Goal: Task Accomplishment & Management: Manage account settings

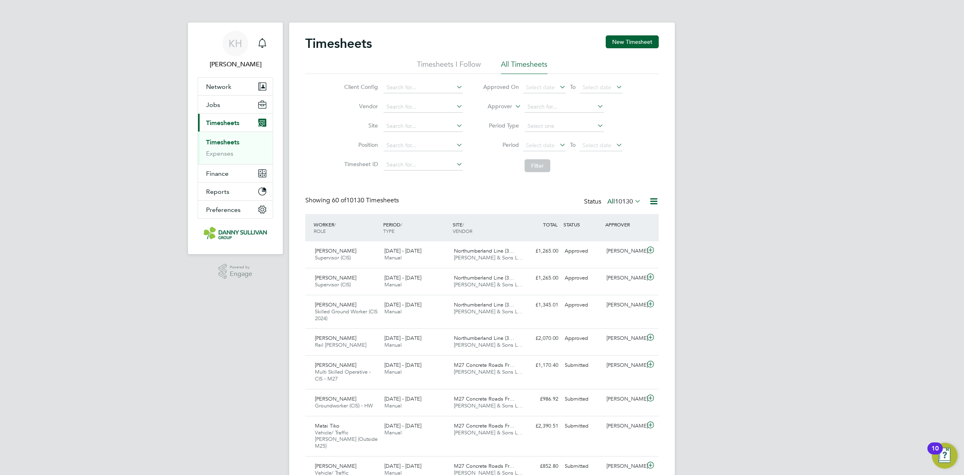
click at [239, 141] on link "Timesheets" at bounding box center [222, 142] width 33 height 8
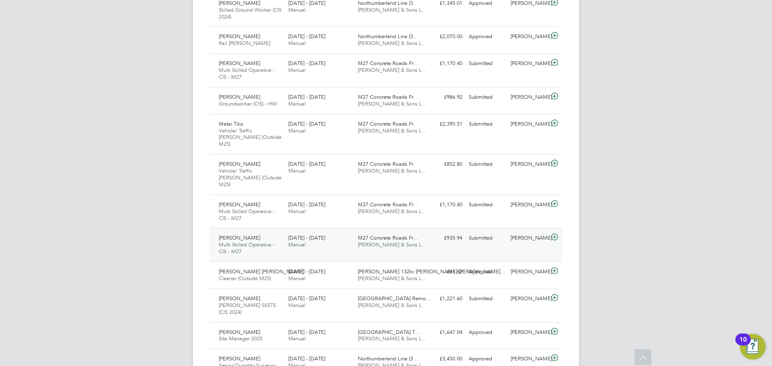
click at [328, 233] on div "23 - 29 Aug 2025 Manual" at bounding box center [320, 242] width 70 height 20
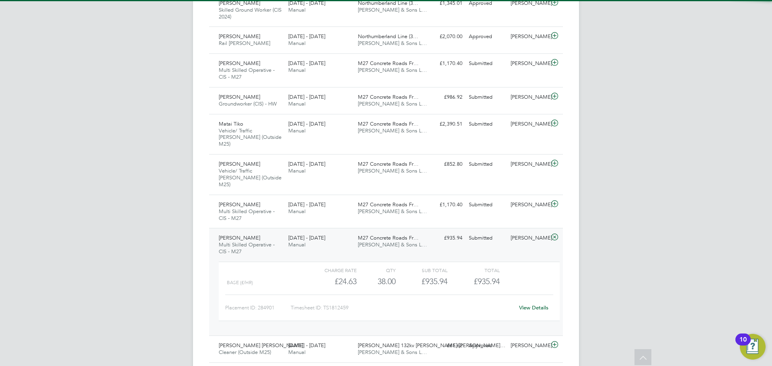
click at [524, 302] on div "View Details" at bounding box center [533, 308] width 39 height 13
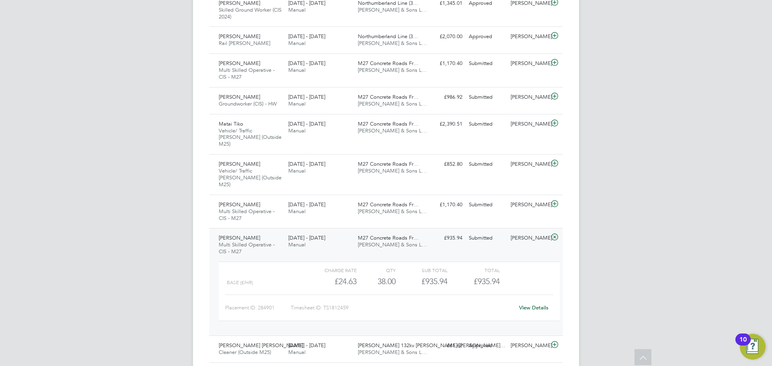
click at [525, 305] on link "View Details" at bounding box center [533, 308] width 29 height 7
click at [135, 160] on div "KH Katie Holland Notifications Applications: Network Businesses Sites Workers C…" at bounding box center [386, 370] width 772 height 1343
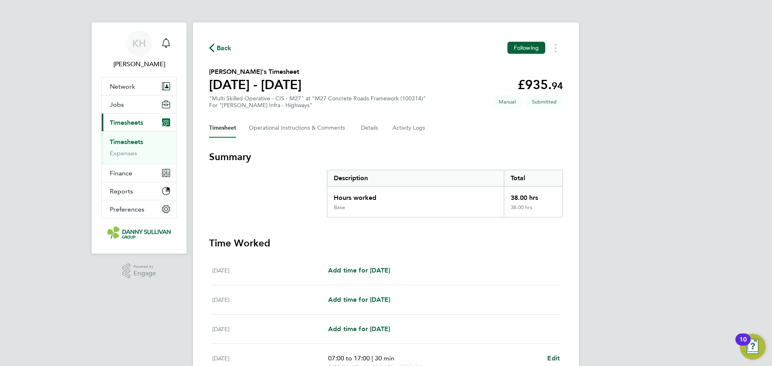
click at [360, 129] on div "Timesheet Operational Instructions & Comments Details Activity Logs" at bounding box center [386, 128] width 354 height 19
click at [366, 131] on button "Details" at bounding box center [370, 128] width 18 height 19
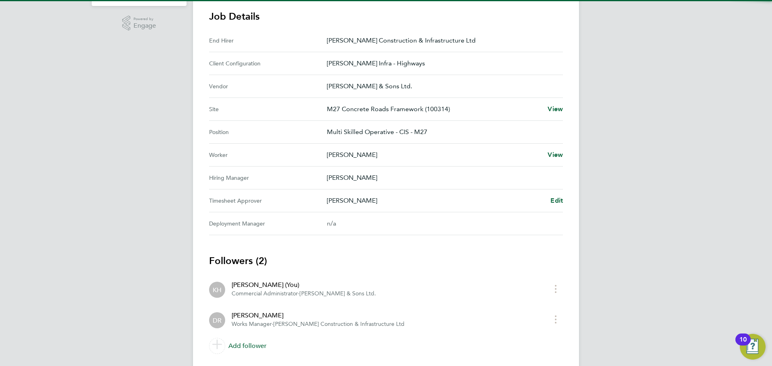
scroll to position [251, 0]
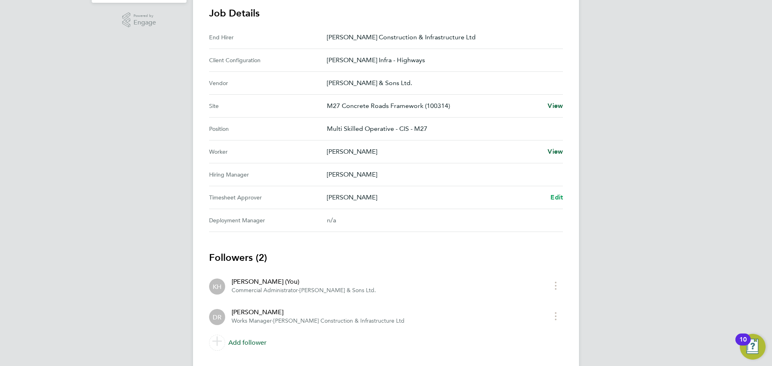
click at [555, 197] on span "Edit" at bounding box center [556, 198] width 12 height 8
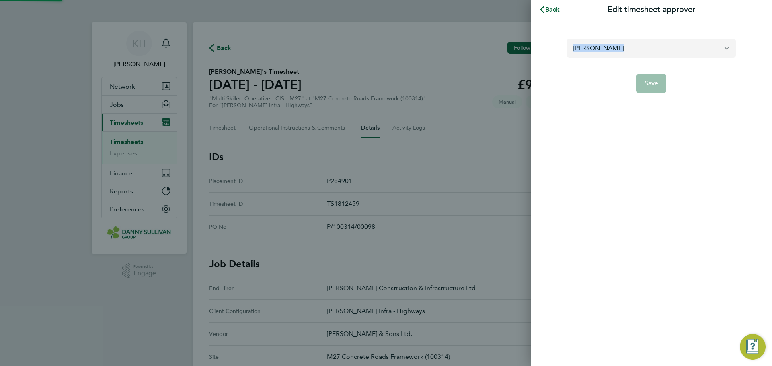
click at [628, 55] on form "David Robertson Save" at bounding box center [651, 66] width 169 height 55
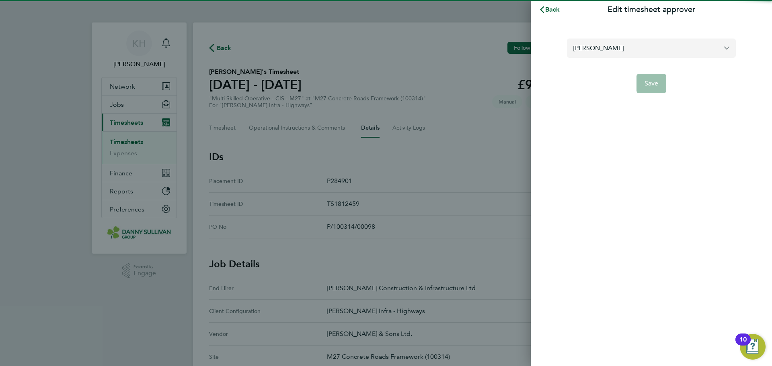
click at [629, 51] on input "[PERSON_NAME]" at bounding box center [651, 48] width 169 height 19
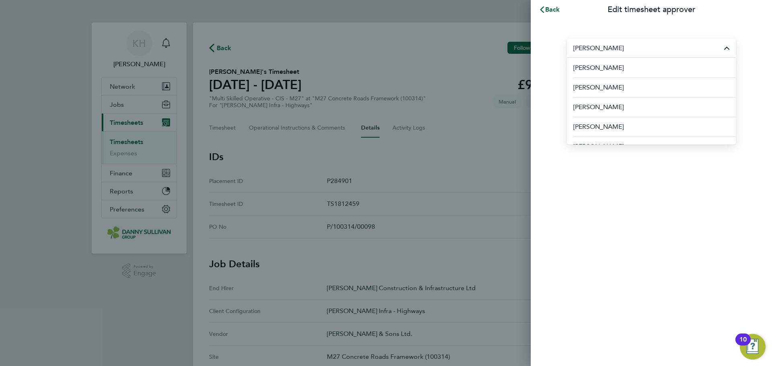
click at [629, 51] on input "[PERSON_NAME]" at bounding box center [651, 48] width 169 height 19
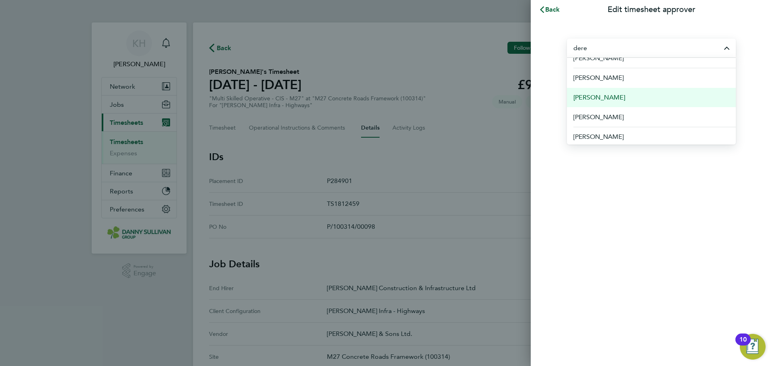
scroll to position [12, 0]
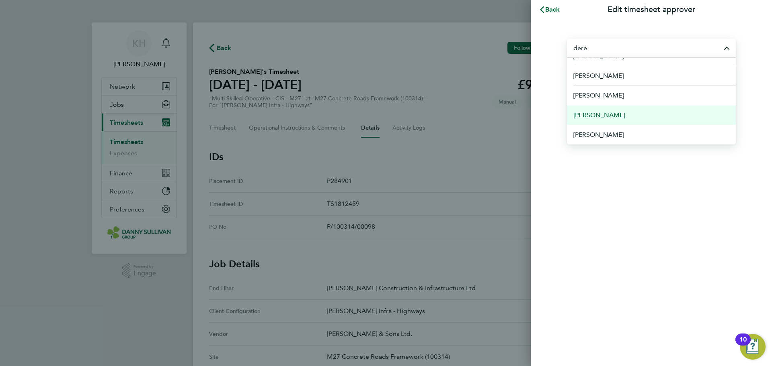
click at [619, 114] on span "[PERSON_NAME]" at bounding box center [599, 116] width 52 height 10
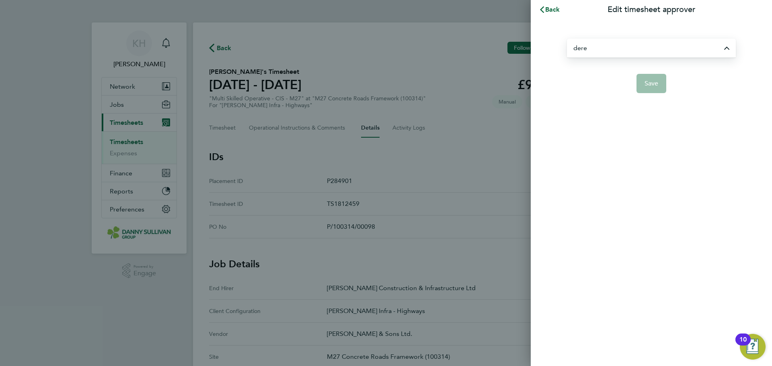
type input "[PERSON_NAME]"
click at [645, 86] on span "Save" at bounding box center [651, 84] width 14 height 8
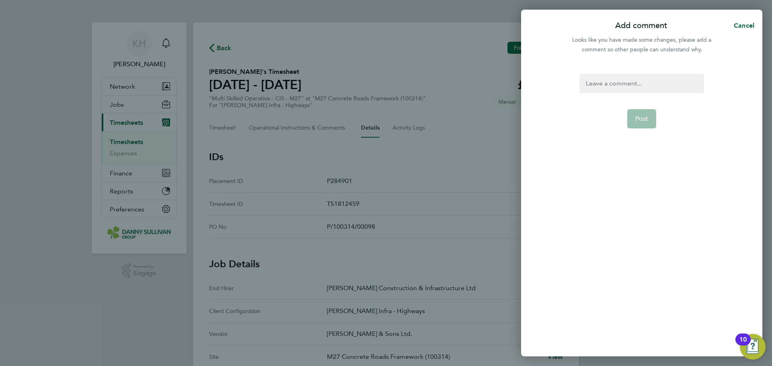
click at [640, 82] on div at bounding box center [641, 83] width 124 height 19
click at [637, 84] on div at bounding box center [641, 83] width 124 height 19
click at [637, 84] on div "ts approver" at bounding box center [641, 83] width 124 height 19
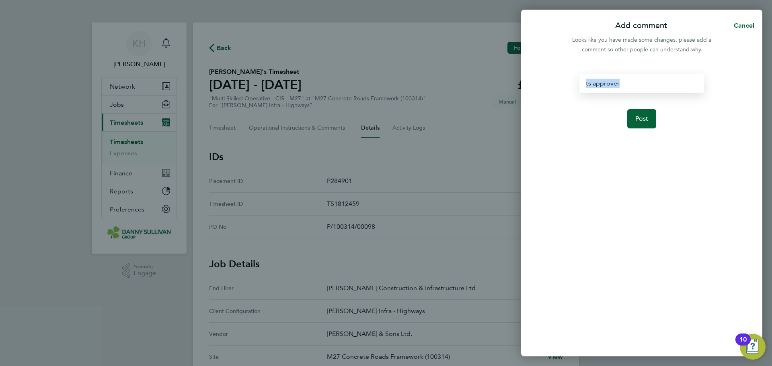
click at [637, 84] on div "ts approver" at bounding box center [641, 83] width 124 height 19
copy div "ts approver"
click at [649, 121] on button "Post" at bounding box center [641, 118] width 29 height 19
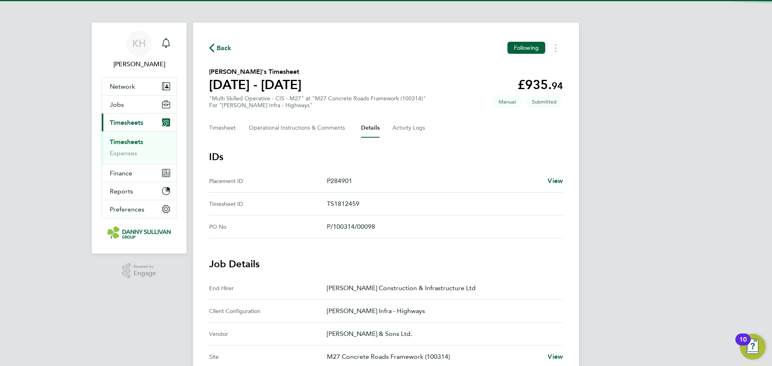
click at [222, 45] on span "Back" at bounding box center [224, 48] width 15 height 10
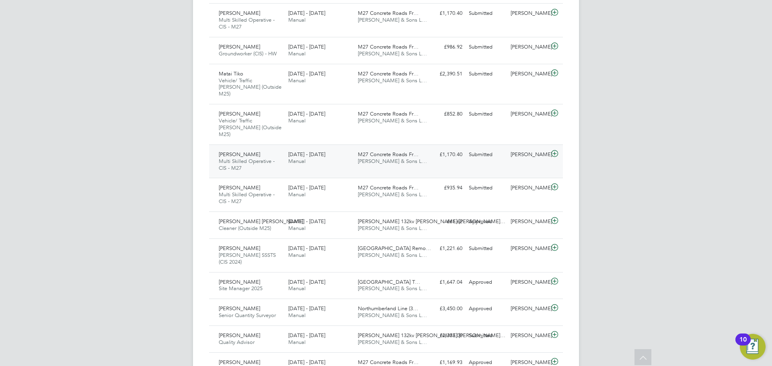
click at [387, 154] on div "M27 Concrete Roads Fr… [PERSON_NAME] & Sons L…" at bounding box center [389, 158] width 70 height 20
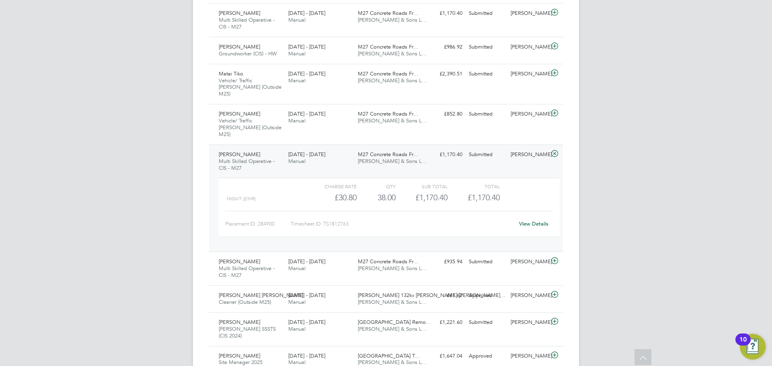
click at [536, 221] on link "View Details" at bounding box center [533, 224] width 29 height 7
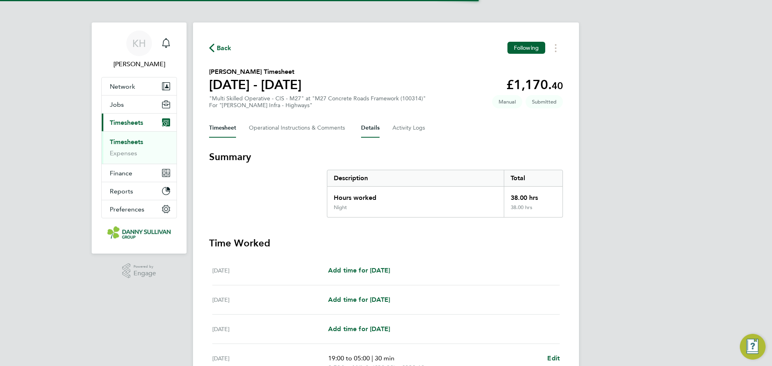
click at [362, 126] on button "Details" at bounding box center [370, 128] width 18 height 19
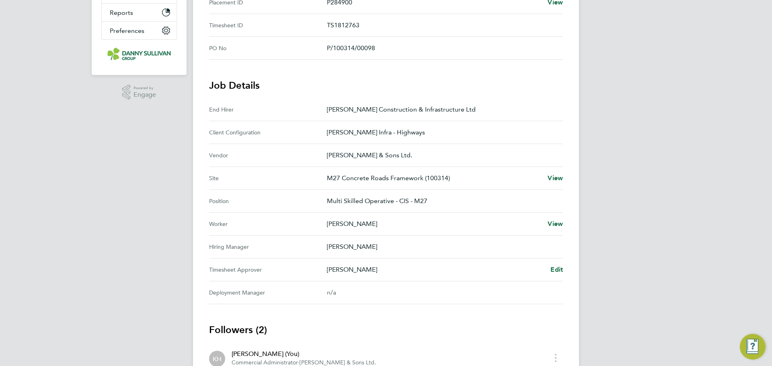
scroll to position [226, 0]
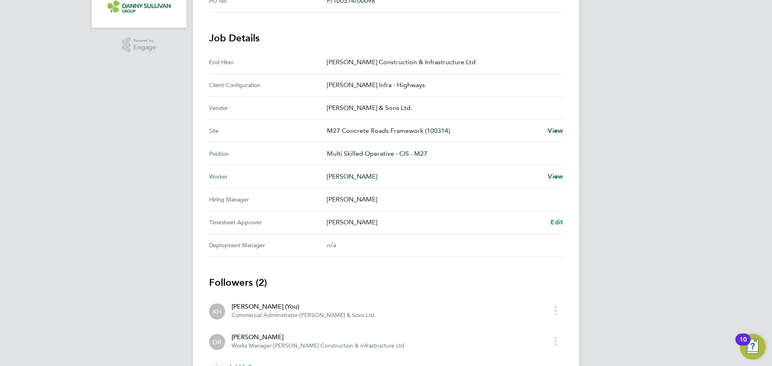
click at [556, 223] on span "Edit" at bounding box center [556, 223] width 12 height 8
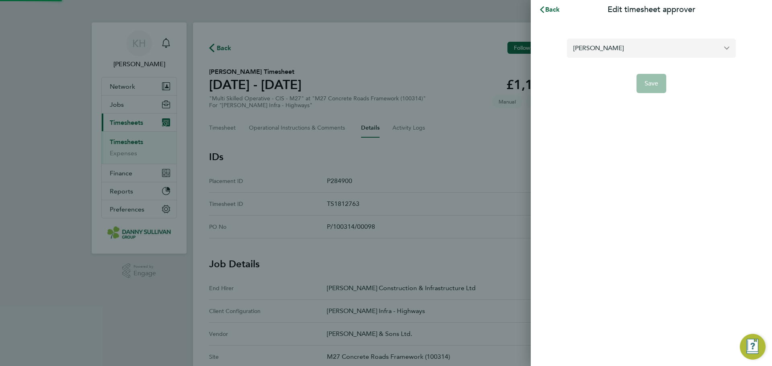
click at [616, 51] on input "[PERSON_NAME]" at bounding box center [651, 48] width 169 height 19
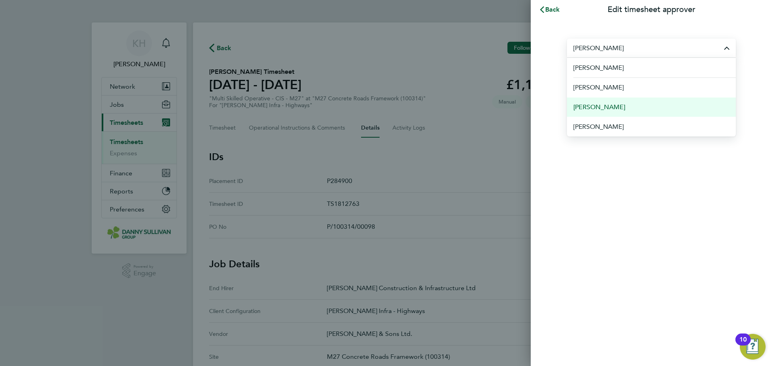
click at [610, 101] on li "[PERSON_NAME]" at bounding box center [651, 107] width 169 height 20
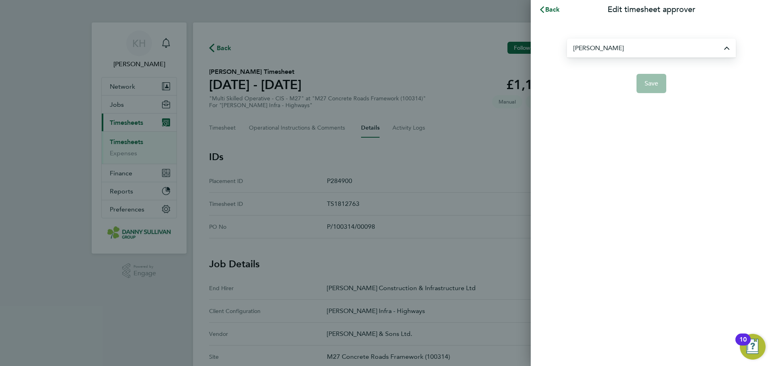
type input "[PERSON_NAME]"
click at [641, 78] on button "Save" at bounding box center [651, 83] width 30 height 19
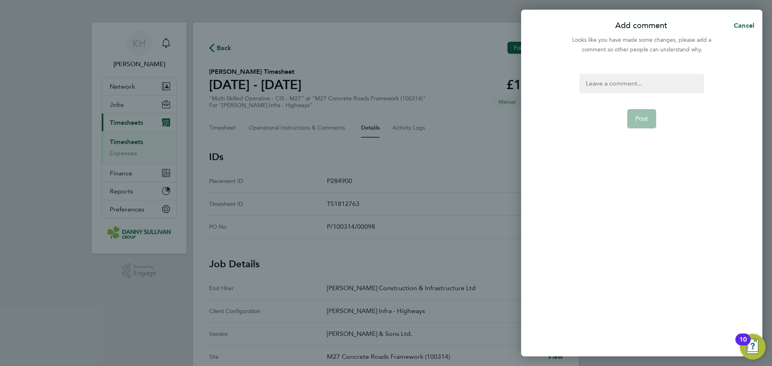
click at [617, 80] on div at bounding box center [641, 83] width 124 height 19
paste div
click at [639, 120] on span "Post" at bounding box center [641, 119] width 13 height 8
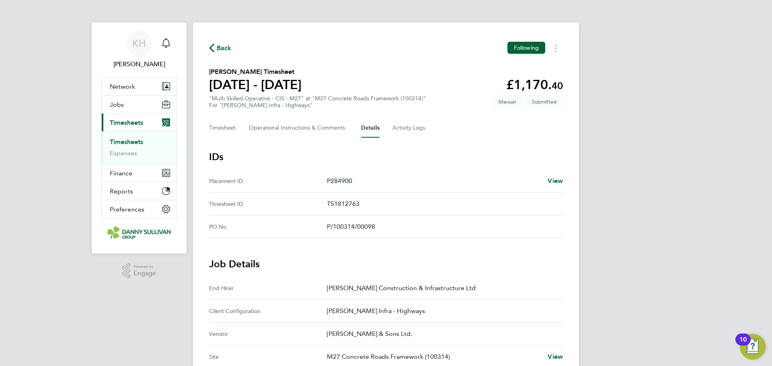
click at [221, 48] on span "Back" at bounding box center [224, 48] width 15 height 10
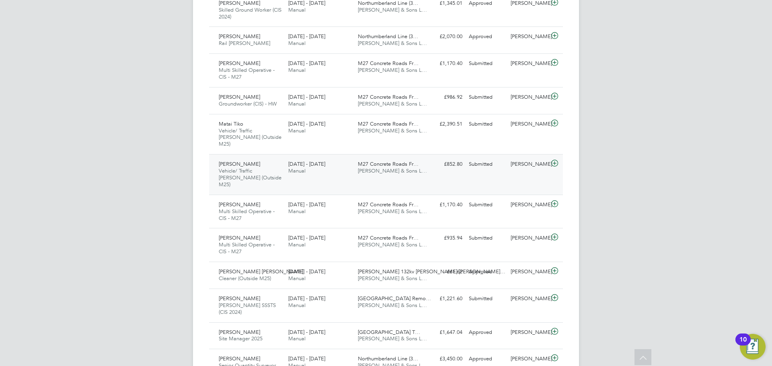
click at [360, 168] on span "[PERSON_NAME] & Sons L…" at bounding box center [392, 171] width 69 height 7
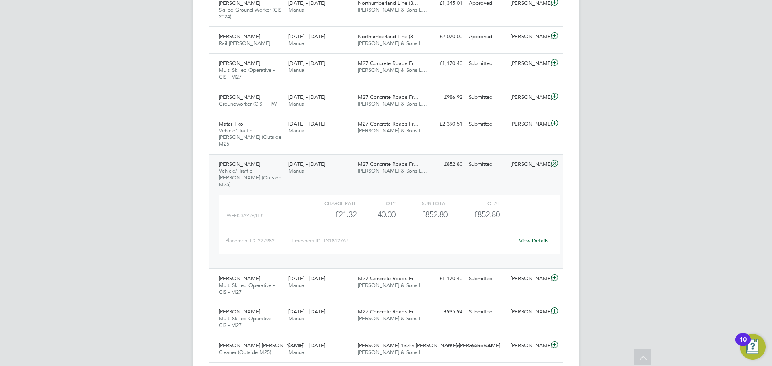
click at [533, 235] on div "View Details" at bounding box center [533, 241] width 39 height 13
click at [533, 237] on link "View Details" at bounding box center [533, 240] width 29 height 7
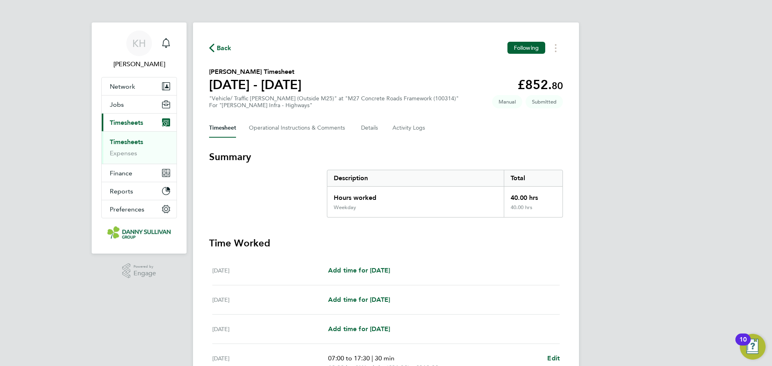
click at [358, 124] on div "Timesheet Operational Instructions & Comments Details Activity Logs" at bounding box center [386, 128] width 354 height 19
click at [365, 128] on button "Details" at bounding box center [370, 128] width 18 height 19
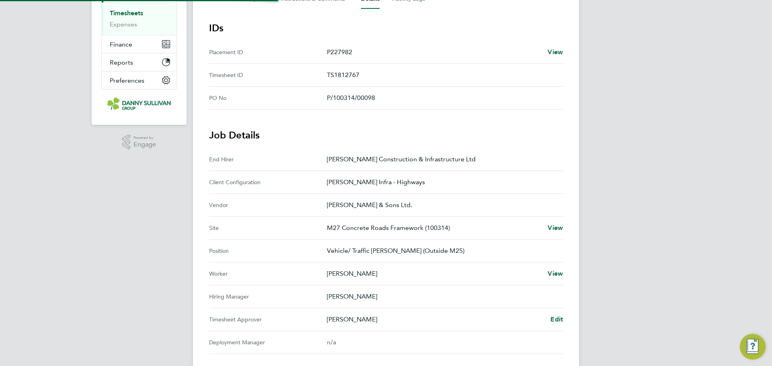
scroll to position [201, 0]
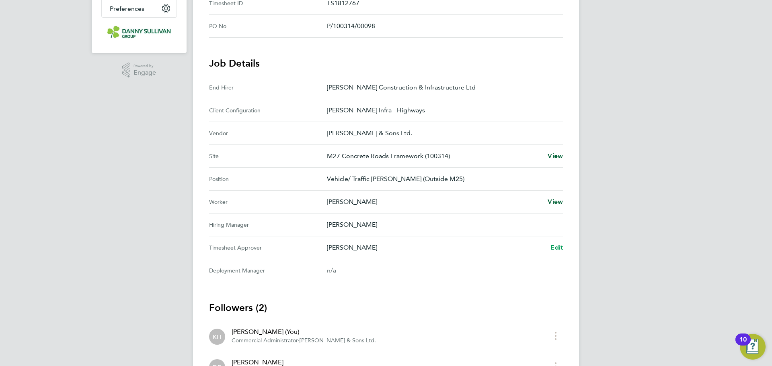
click at [553, 247] on span "Edit" at bounding box center [556, 248] width 12 height 8
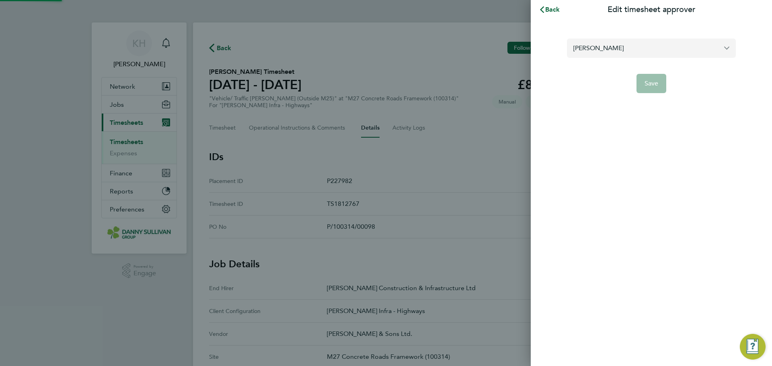
click at [635, 53] on input "[PERSON_NAME]" at bounding box center [651, 48] width 169 height 19
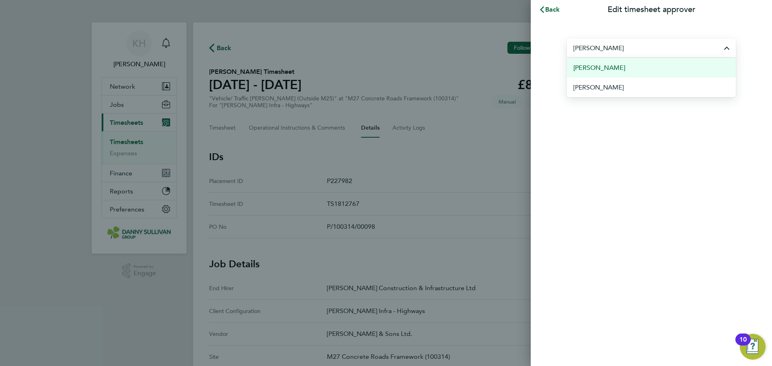
click at [618, 75] on li "[PERSON_NAME]" at bounding box center [651, 68] width 169 height 20
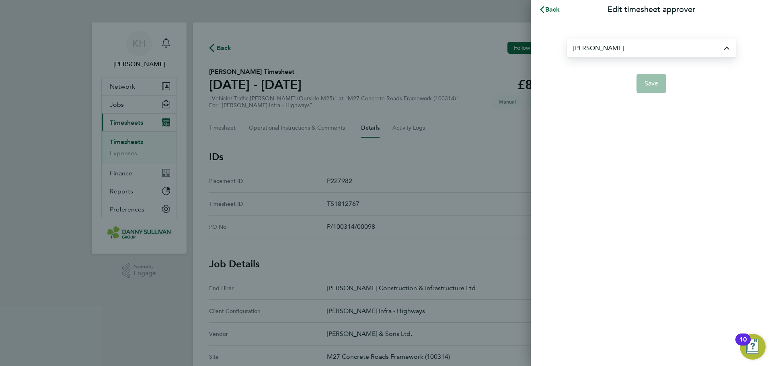
type input "[PERSON_NAME]"
click at [647, 82] on span "Save" at bounding box center [651, 84] width 14 height 8
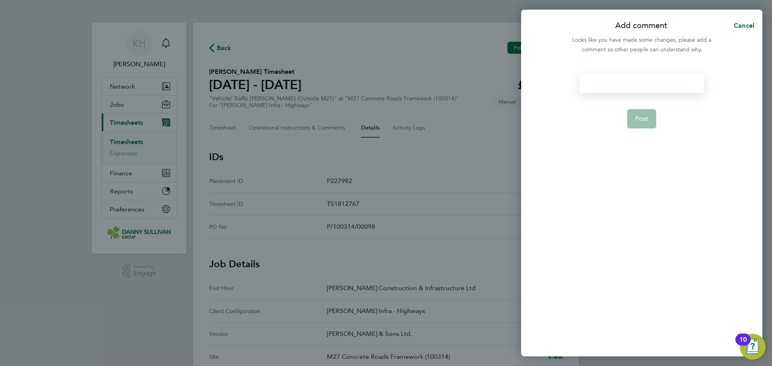
click at [640, 84] on div at bounding box center [641, 83] width 124 height 19
paste div
click at [649, 127] on button "Post" at bounding box center [641, 118] width 29 height 19
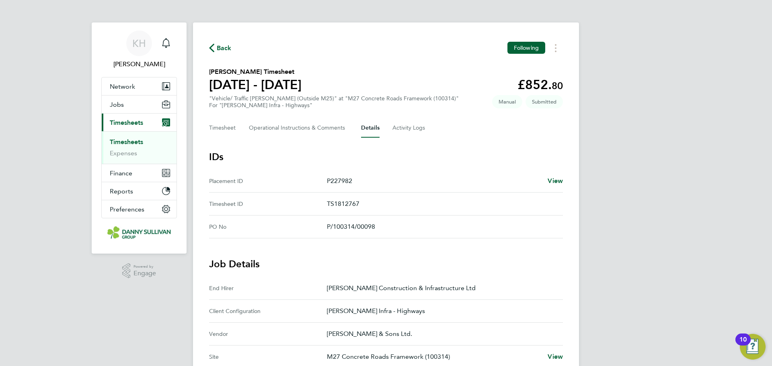
click at [217, 51] on span "Back" at bounding box center [224, 48] width 15 height 10
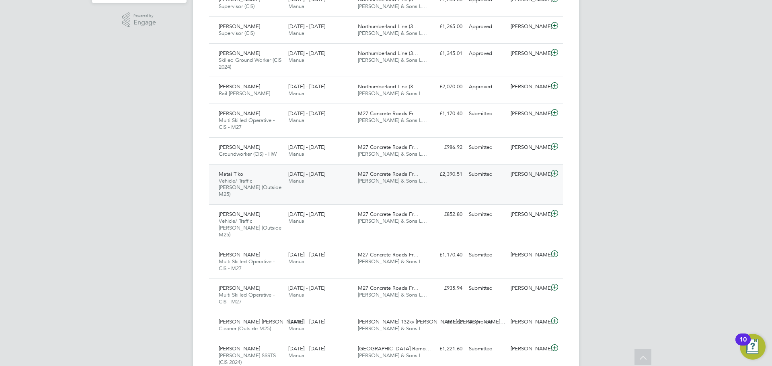
click at [447, 191] on div "Matai Tiko Vehicle/ Traffic Marshall (Outside M25) 23 - 29 Aug 2025 23 - 29 Aug…" at bounding box center [386, 184] width 354 height 41
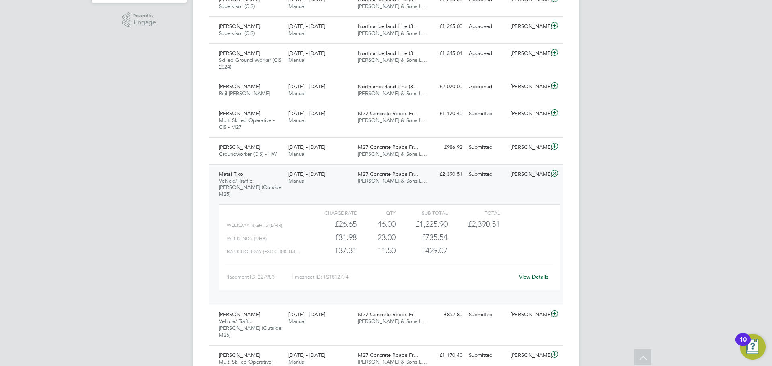
click at [525, 274] on link "View Details" at bounding box center [533, 277] width 29 height 7
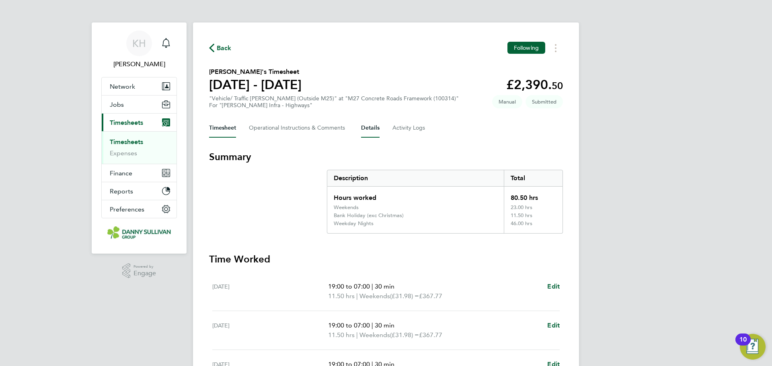
click at [374, 123] on button "Details" at bounding box center [370, 128] width 18 height 19
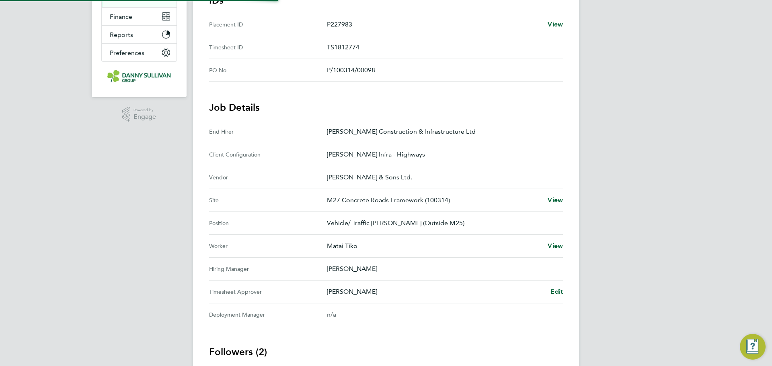
scroll to position [201, 0]
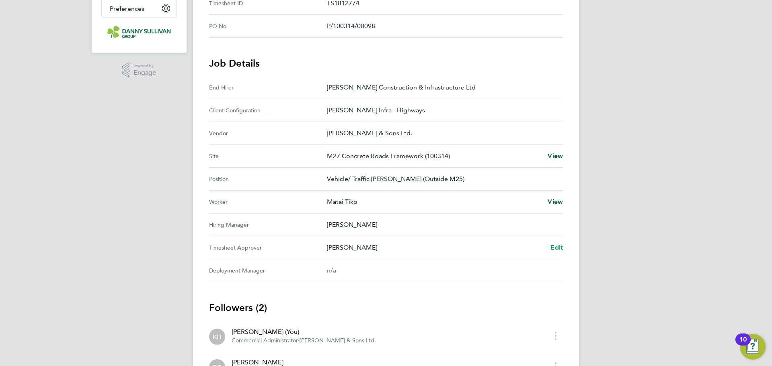
click at [551, 250] on span "Edit" at bounding box center [556, 248] width 12 height 8
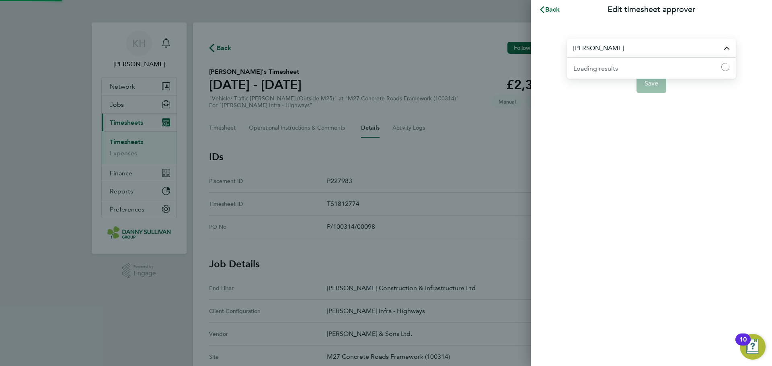
click at [623, 52] on input "[PERSON_NAME]" at bounding box center [651, 48] width 169 height 19
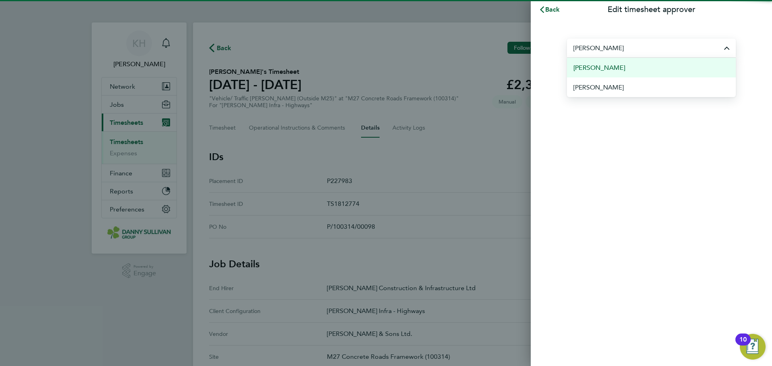
click at [622, 72] on li "[PERSON_NAME]" at bounding box center [651, 68] width 169 height 20
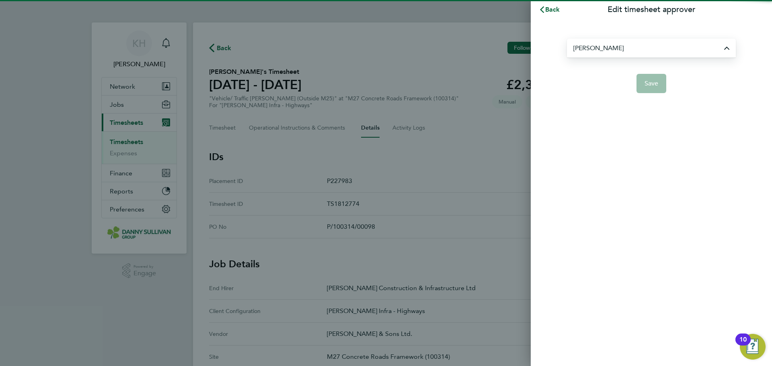
type input "[PERSON_NAME]"
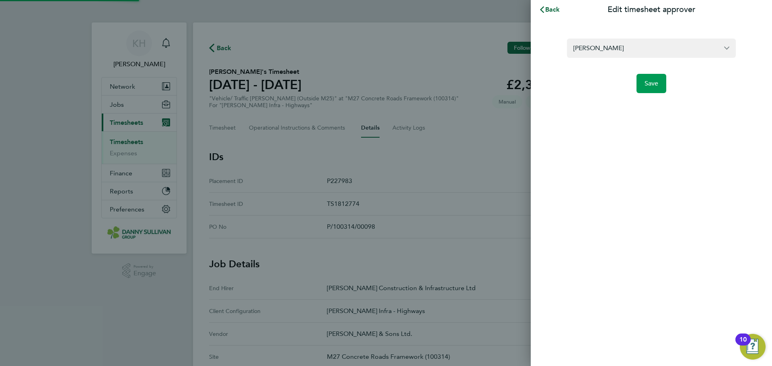
click at [645, 76] on button "Save" at bounding box center [651, 83] width 30 height 19
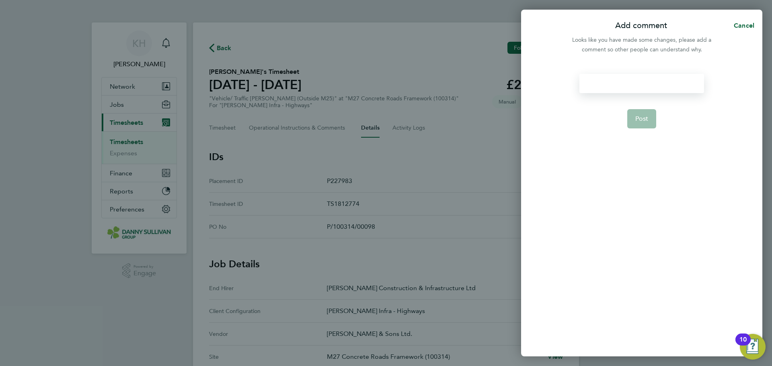
click at [630, 91] on div at bounding box center [641, 83] width 124 height 19
paste div
click at [649, 114] on button "Post" at bounding box center [641, 118] width 29 height 19
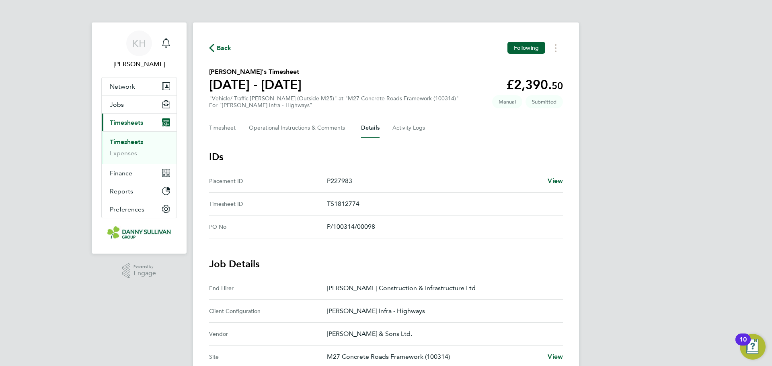
click at [231, 53] on div "Back Following" at bounding box center [386, 48] width 354 height 12
click at [226, 51] on span "Back" at bounding box center [224, 48] width 15 height 10
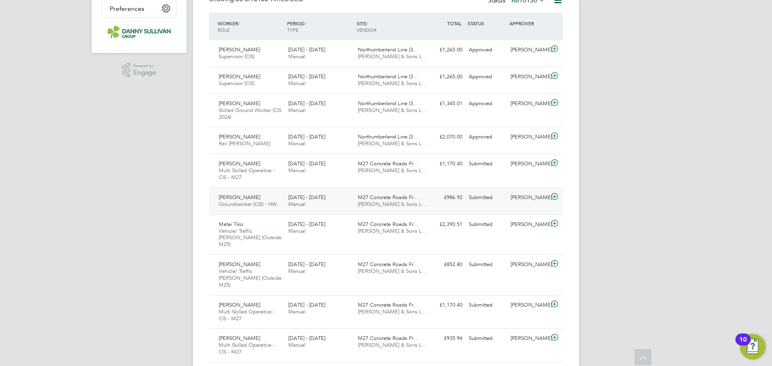
click at [358, 199] on span "M27 Concrete Roads Fr…" at bounding box center [388, 197] width 61 height 7
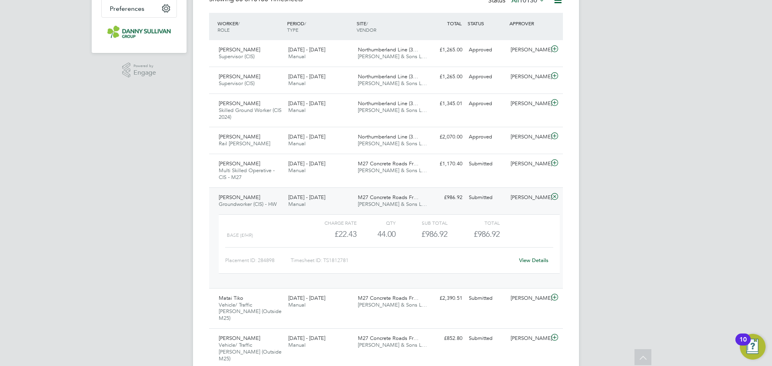
click at [527, 257] on link "View Details" at bounding box center [533, 260] width 29 height 7
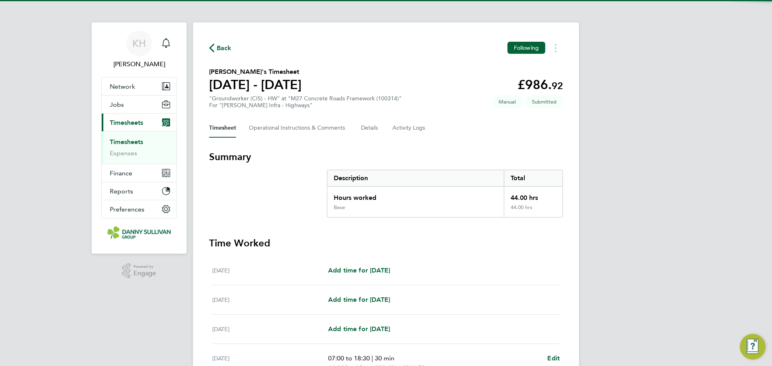
click at [556, 55] on div "Back Following [PERSON_NAME]'s Timesheet [DATE] - [DATE] £986. 92 "Groundworker…" at bounding box center [386, 291] width 386 height 536
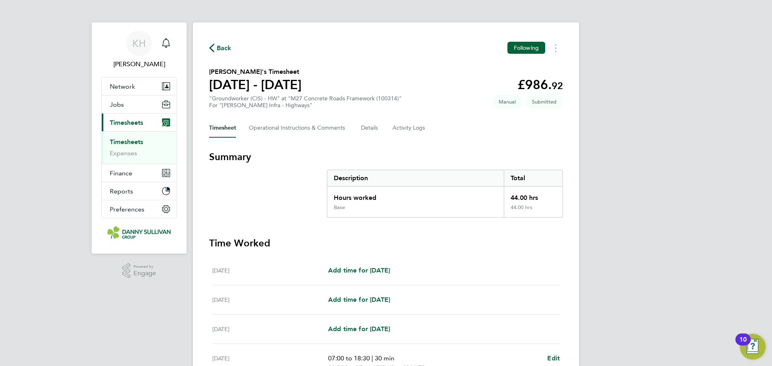
click at [557, 55] on div "Back Following [PERSON_NAME]'s Timesheet [DATE] - [DATE] £986. 92 "Groundworker…" at bounding box center [386, 291] width 386 height 536
click at [555, 51] on icon "Timesheets Menu" at bounding box center [556, 48] width 2 height 8
click at [520, 148] on div "Back Following [PERSON_NAME] as absent Download timesheet [PERSON_NAME]'s Times…" at bounding box center [386, 291] width 386 height 536
click at [371, 127] on button "Details" at bounding box center [370, 128] width 18 height 19
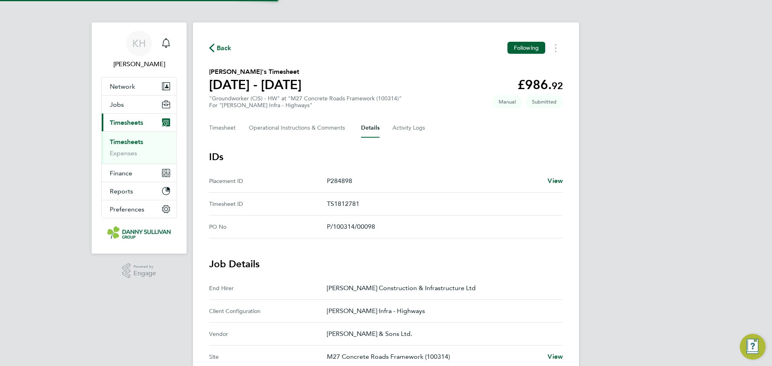
scroll to position [151, 0]
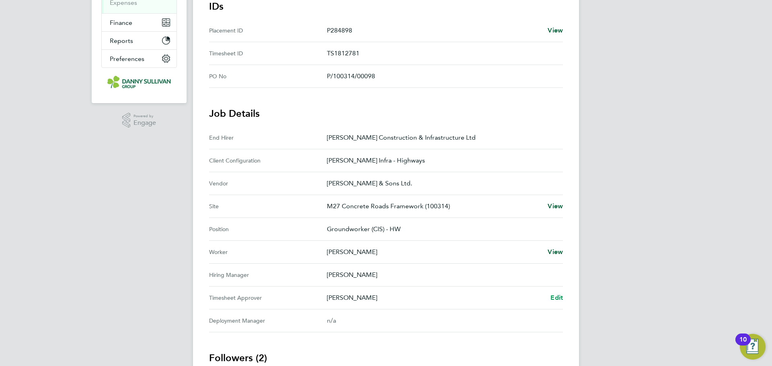
click at [555, 301] on span "Edit" at bounding box center [556, 298] width 12 height 8
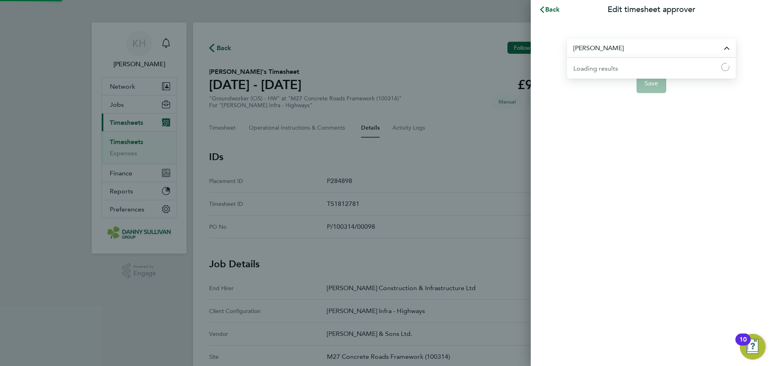
click at [621, 55] on input "[PERSON_NAME]" at bounding box center [651, 48] width 169 height 19
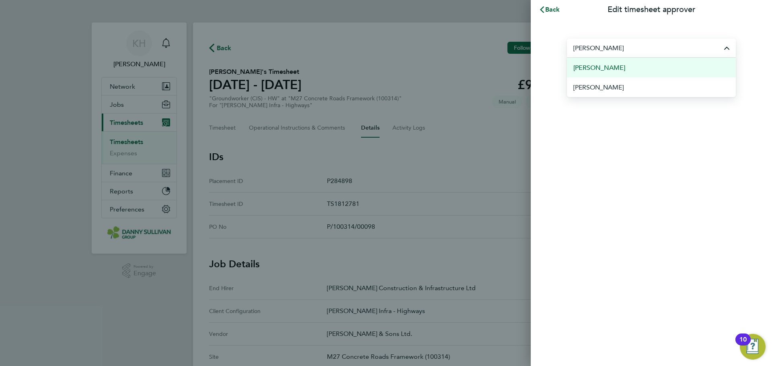
click at [615, 71] on span "[PERSON_NAME]" at bounding box center [599, 68] width 52 height 10
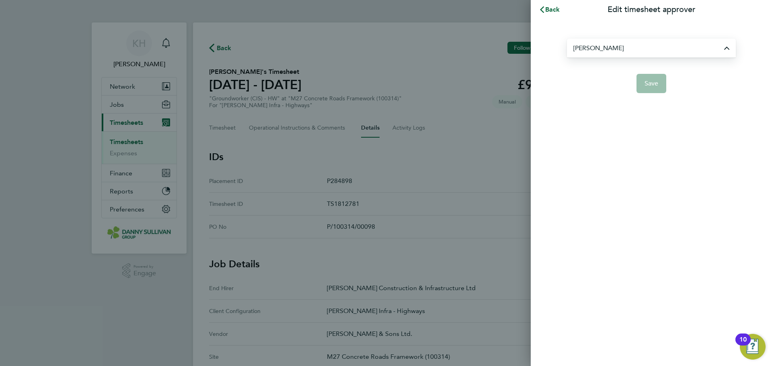
type input "[PERSON_NAME]"
click at [649, 82] on span "Save" at bounding box center [651, 84] width 14 height 8
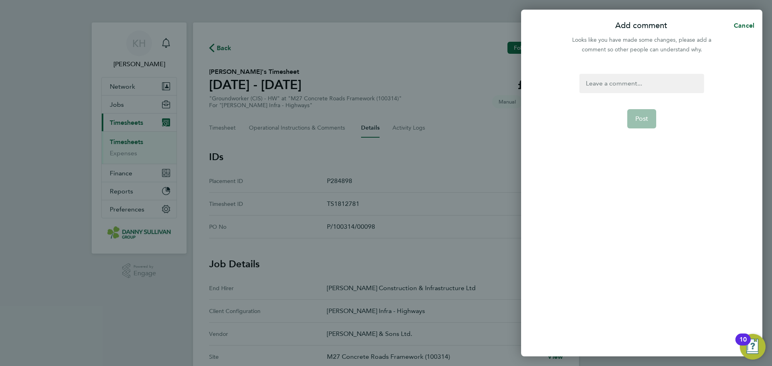
click at [637, 83] on div at bounding box center [641, 83] width 124 height 19
paste div
click at [639, 120] on span "Post" at bounding box center [641, 119] width 13 height 8
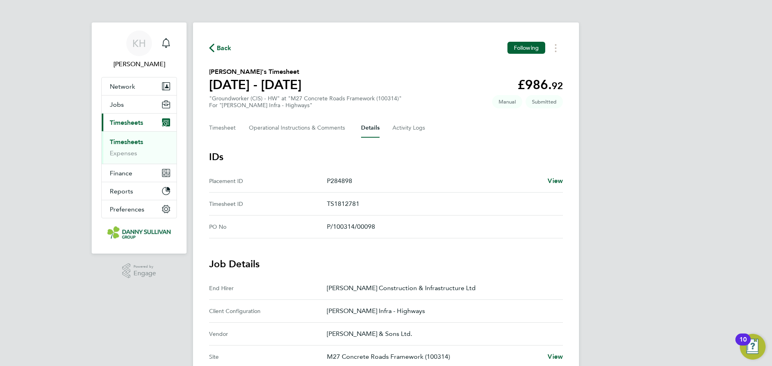
click at [215, 49] on span "Back" at bounding box center [220, 48] width 23 height 8
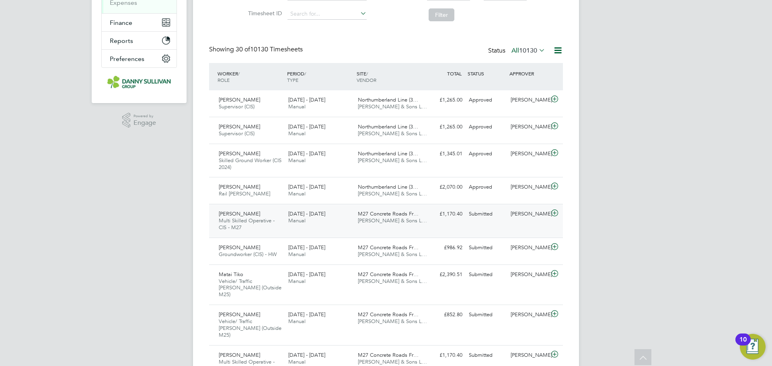
click at [422, 208] on div "M27 Concrete Roads Fr… Danny Sullivan & Sons L…" at bounding box center [389, 218] width 70 height 20
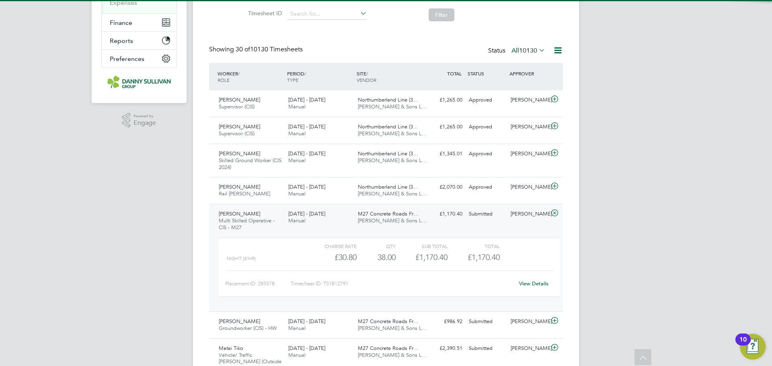
click at [534, 282] on link "View Details" at bounding box center [533, 283] width 29 height 7
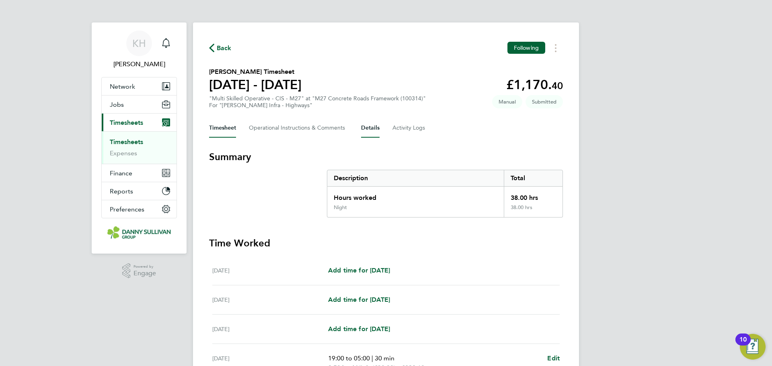
click at [371, 129] on button "Details" at bounding box center [370, 128] width 18 height 19
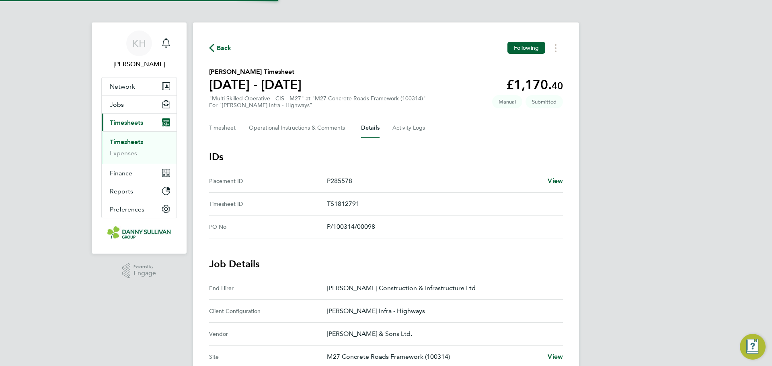
scroll to position [201, 0]
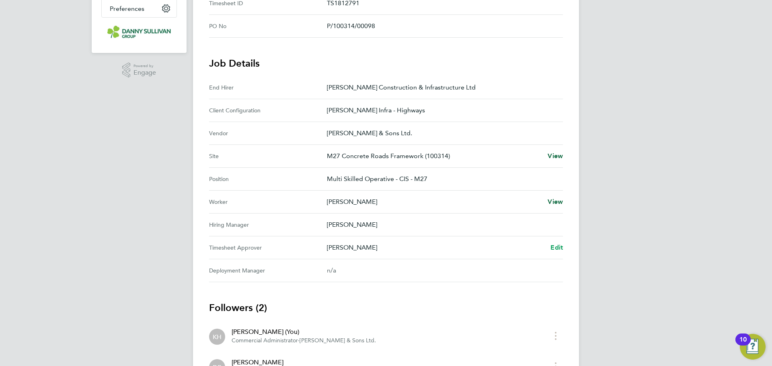
click at [555, 248] on span "Edit" at bounding box center [556, 248] width 12 height 8
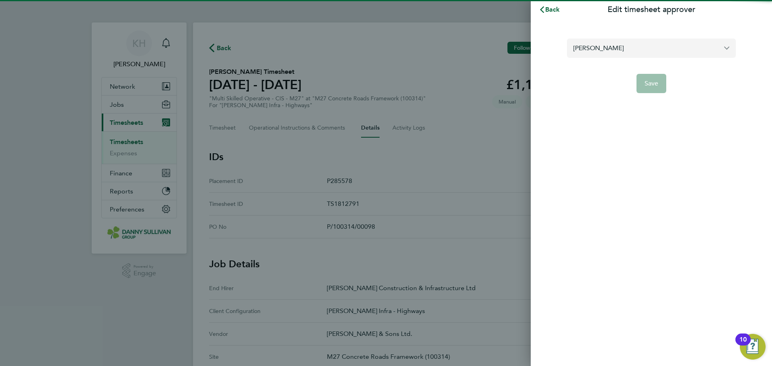
click at [614, 55] on input "[PERSON_NAME]" at bounding box center [651, 48] width 169 height 19
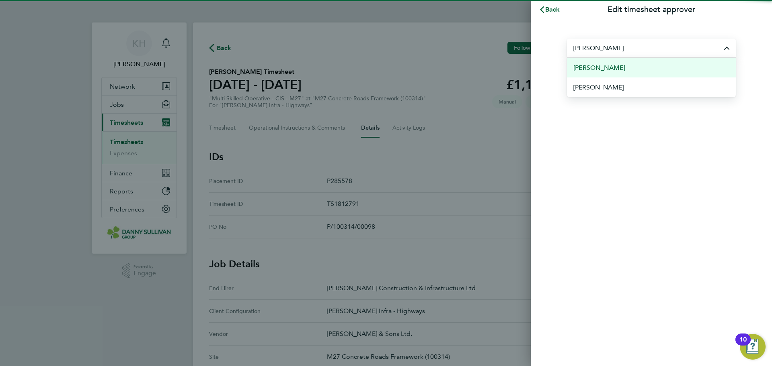
click at [617, 76] on li "[PERSON_NAME]" at bounding box center [651, 68] width 169 height 20
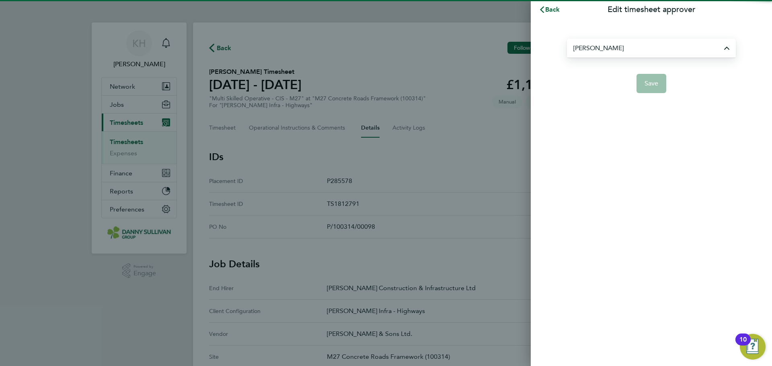
type input "[PERSON_NAME]"
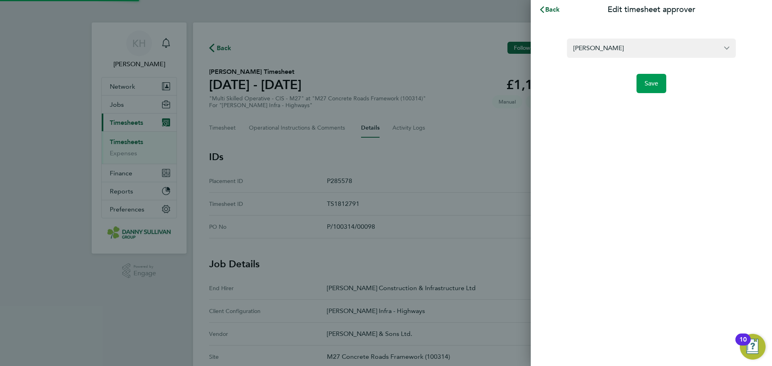
click at [640, 81] on button "Save" at bounding box center [651, 83] width 30 height 19
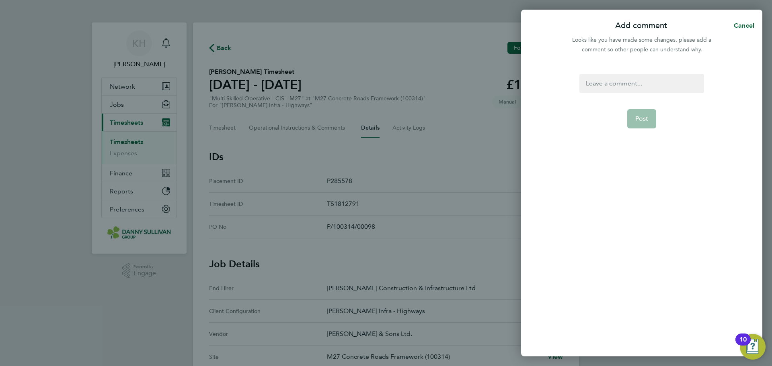
click at [630, 84] on div at bounding box center [641, 83] width 124 height 19
click at [634, 92] on div at bounding box center [641, 83] width 124 height 19
paste div
click at [643, 125] on button "Post" at bounding box center [641, 118] width 29 height 19
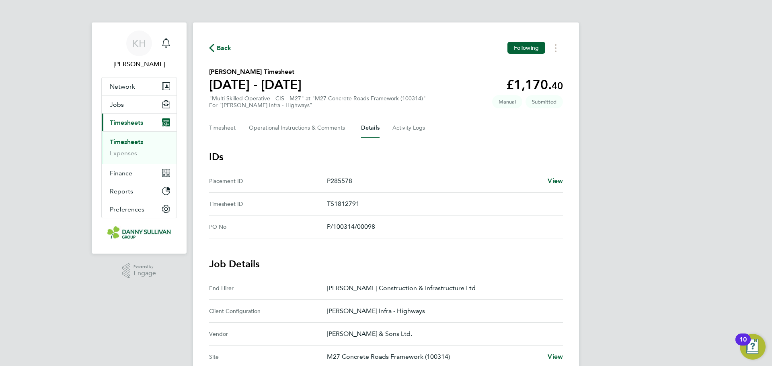
click at [114, 145] on link "Timesheets" at bounding box center [126, 142] width 33 height 8
